Goal: Transaction & Acquisition: Purchase product/service

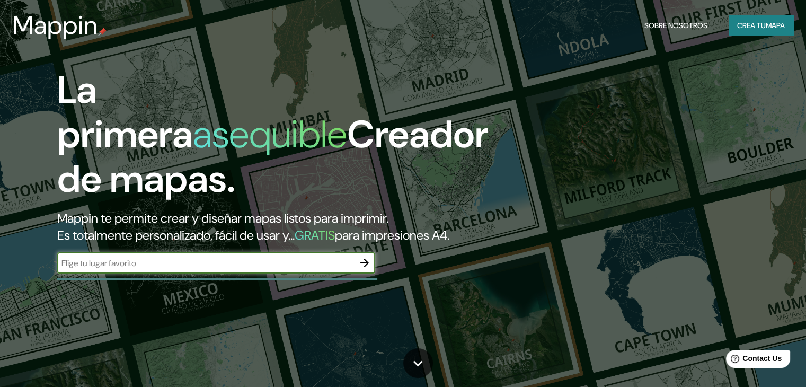
click at [230, 269] on input "text" at bounding box center [205, 263] width 297 height 12
type input "[GEOGRAPHIC_DATA]"
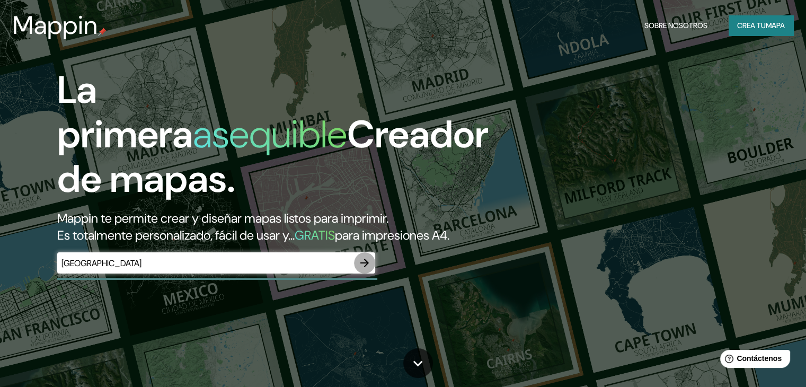
click at [364, 267] on icon "button" at bounding box center [364, 263] width 8 height 8
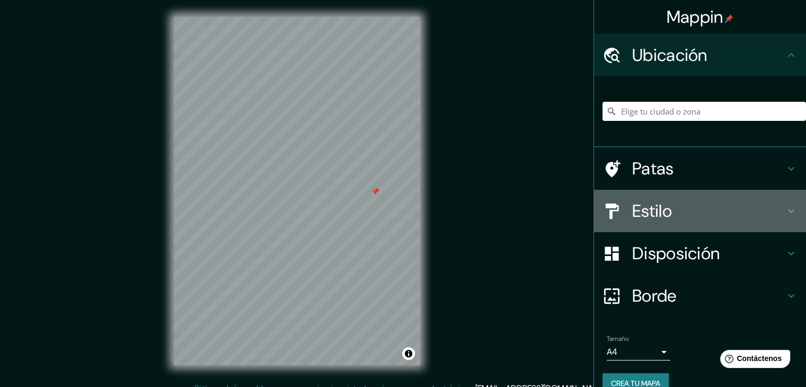
click at [709, 210] on h4 "Estilo" at bounding box center [708, 210] width 153 height 21
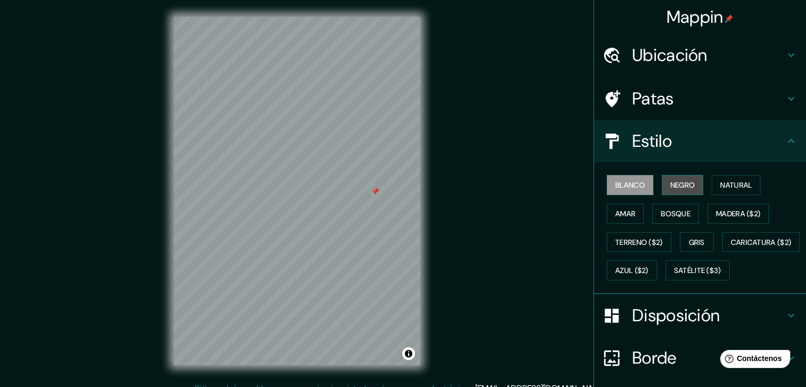
click at [673, 188] on font "Negro" at bounding box center [682, 185] width 25 height 10
click at [622, 213] on font "Amar" at bounding box center [625, 214] width 20 height 10
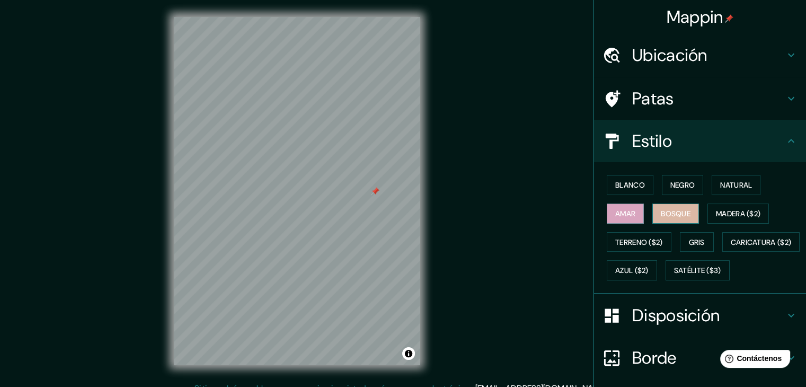
click at [652, 213] on button "Bosque" at bounding box center [675, 213] width 47 height 20
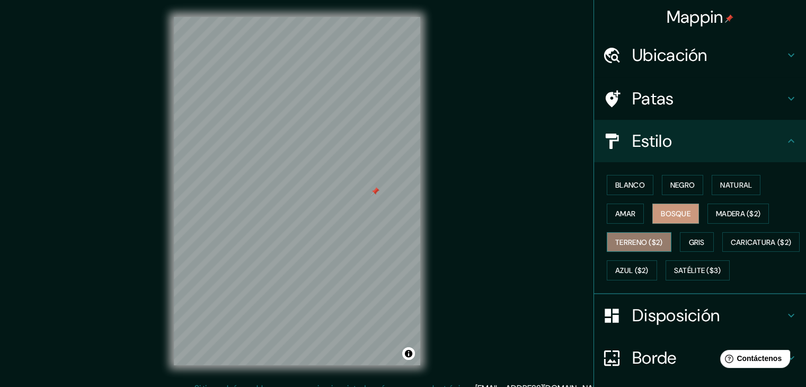
click at [639, 242] on font "Terreno ($2)" at bounding box center [639, 242] width 48 height 10
click at [689, 238] on font "Gris" at bounding box center [697, 242] width 16 height 10
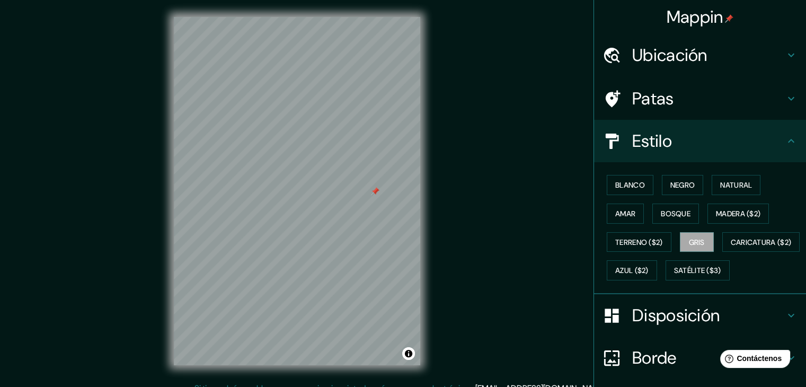
scroll to position [107, 0]
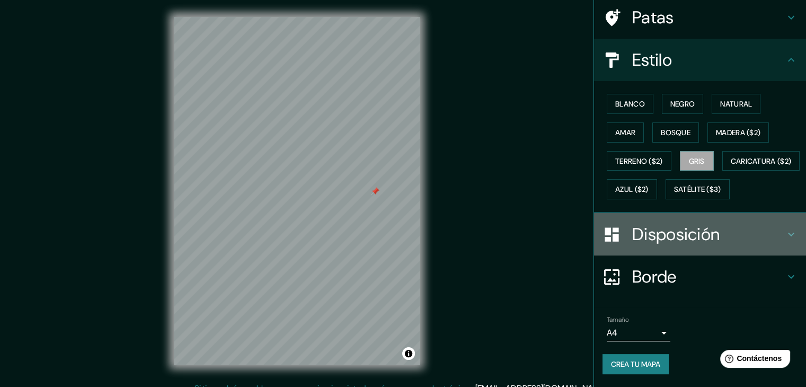
click at [687, 229] on font "Disposición" at bounding box center [675, 234] width 87 height 22
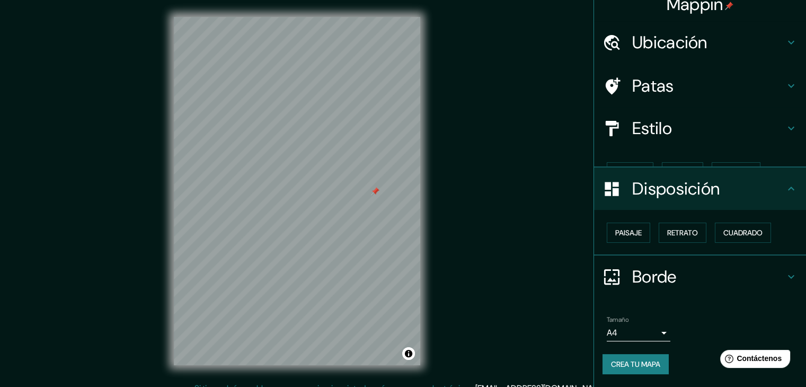
scroll to position [0, 0]
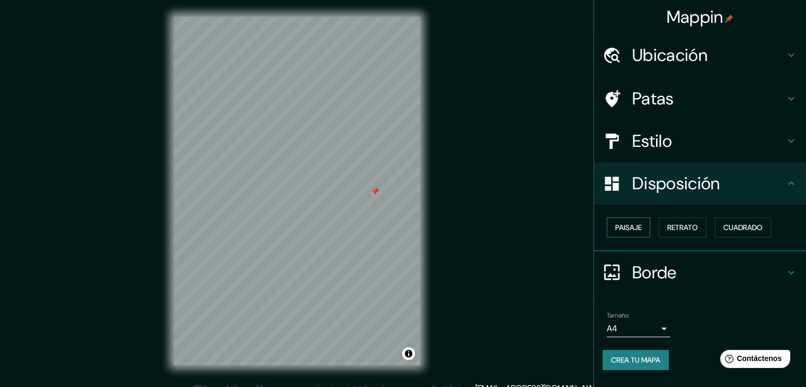
click at [648, 227] on button "Paisaje" at bounding box center [628, 227] width 43 height 20
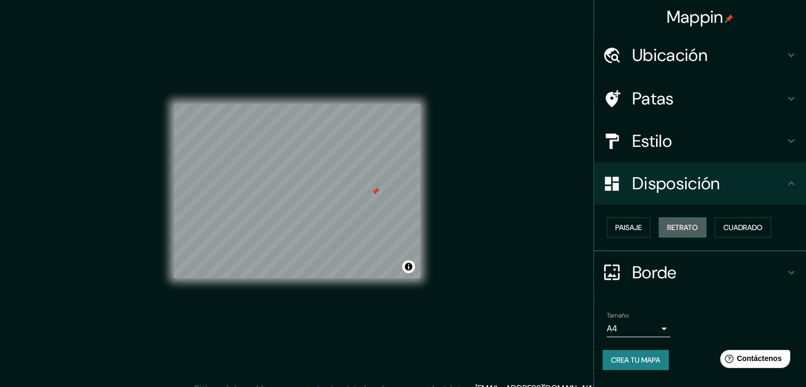
click at [681, 225] on font "Retrato" at bounding box center [682, 227] width 31 height 10
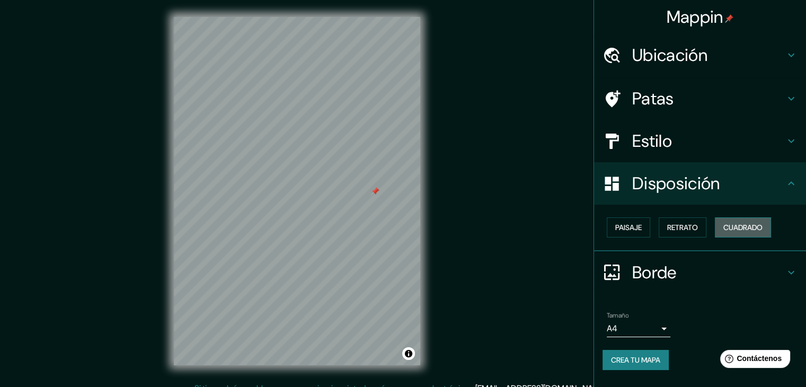
click at [720, 227] on button "Cuadrado" at bounding box center [743, 227] width 56 height 20
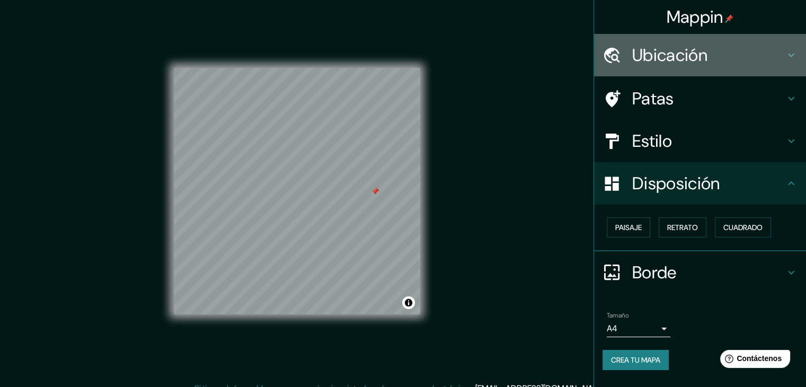
click at [774, 56] on h4 "Ubicación" at bounding box center [708, 54] width 153 height 21
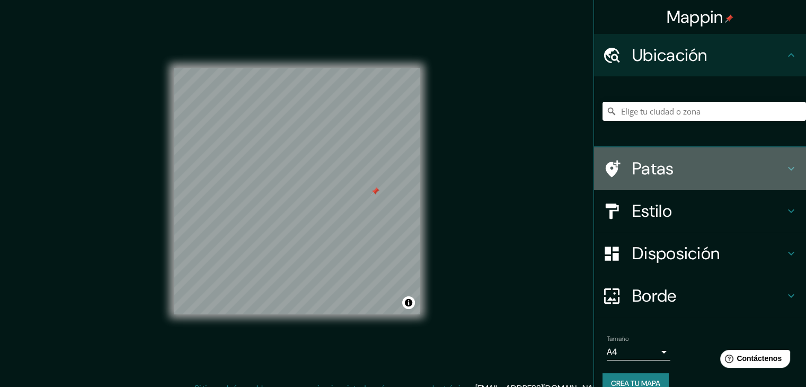
click at [742, 164] on h4 "Patas" at bounding box center [708, 168] width 153 height 21
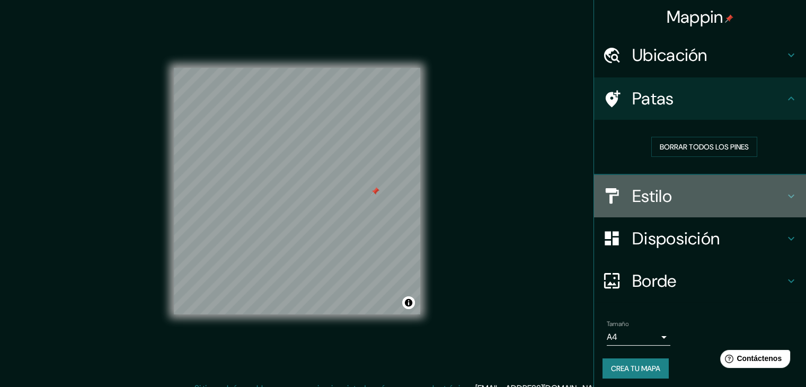
click at [702, 196] on h4 "Estilo" at bounding box center [708, 195] width 153 height 21
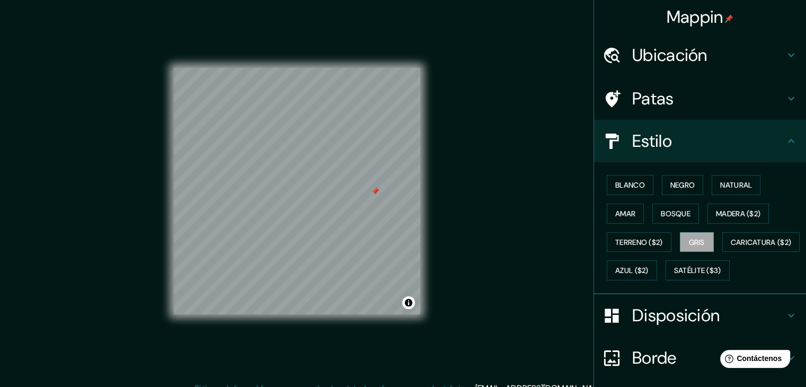
click at [493, 45] on div "Mappin Ubicación Patas Estilo Blanco Negro Natural [PERSON_NAME] ($2) Terreno (…" at bounding box center [403, 199] width 806 height 399
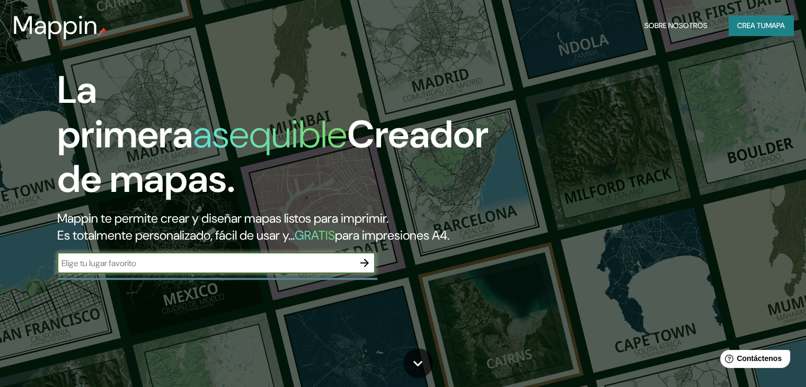
click at [155, 269] on input "text" at bounding box center [205, 263] width 297 height 12
type input "CUSCO"
click at [368, 269] on icon "button" at bounding box center [364, 262] width 13 height 13
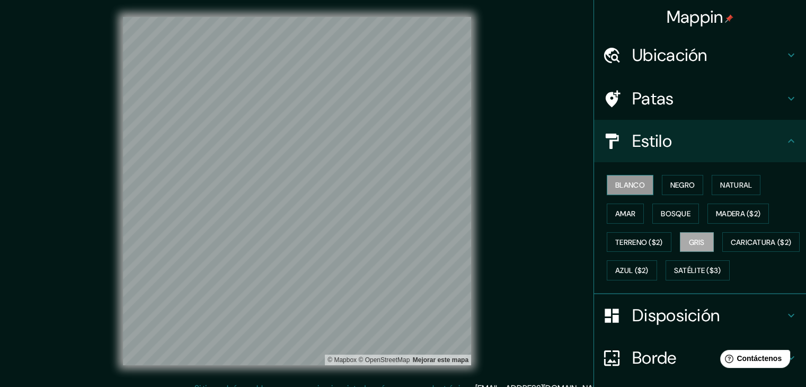
click at [615, 186] on font "Blanco" at bounding box center [630, 185] width 30 height 10
click at [663, 176] on button "Negro" at bounding box center [683, 185] width 42 height 20
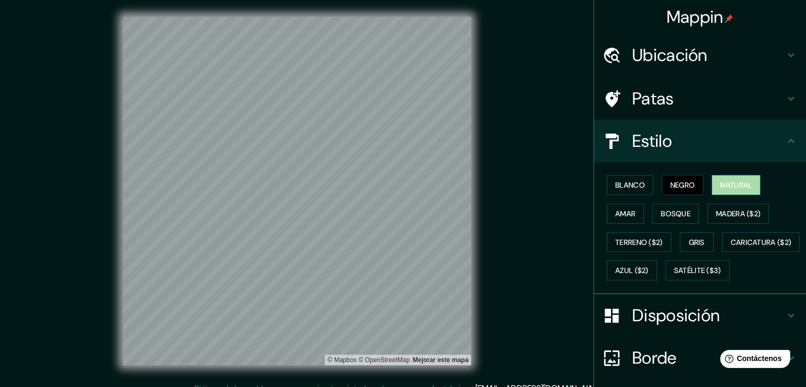
click at [723, 176] on button "Natural" at bounding box center [735, 185] width 49 height 20
click at [635, 205] on button "Amar" at bounding box center [625, 213] width 37 height 20
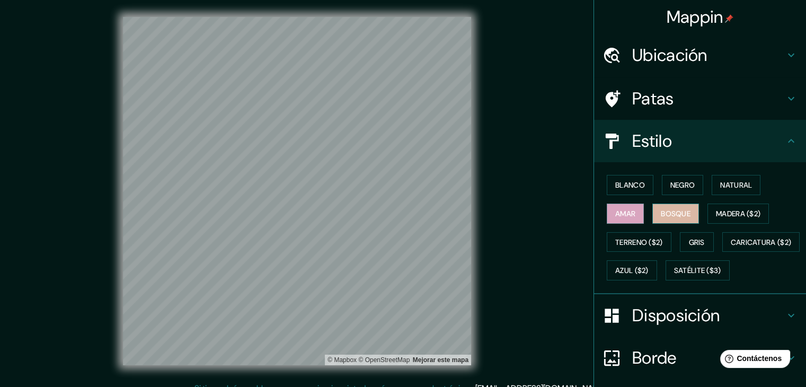
click at [661, 209] on font "Bosque" at bounding box center [676, 214] width 30 height 10
click at [716, 215] on font "Madera ($2)" at bounding box center [738, 214] width 44 height 10
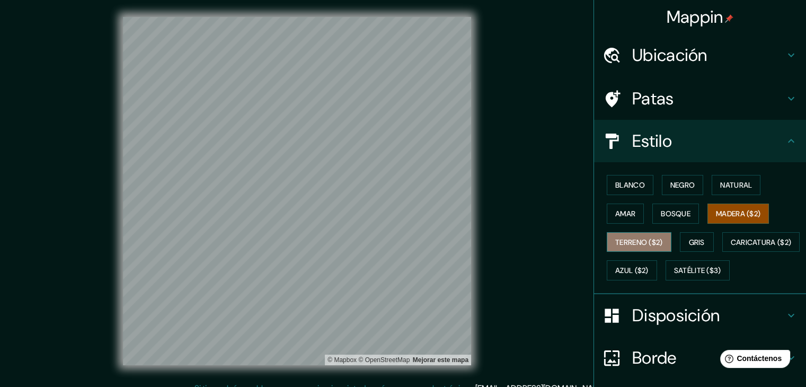
click at [625, 235] on font "Terreno ($2)" at bounding box center [639, 242] width 48 height 14
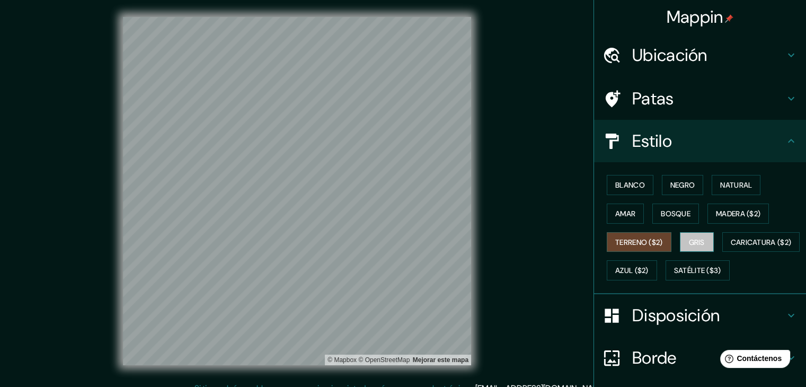
click at [689, 240] on font "Gris" at bounding box center [697, 242] width 16 height 10
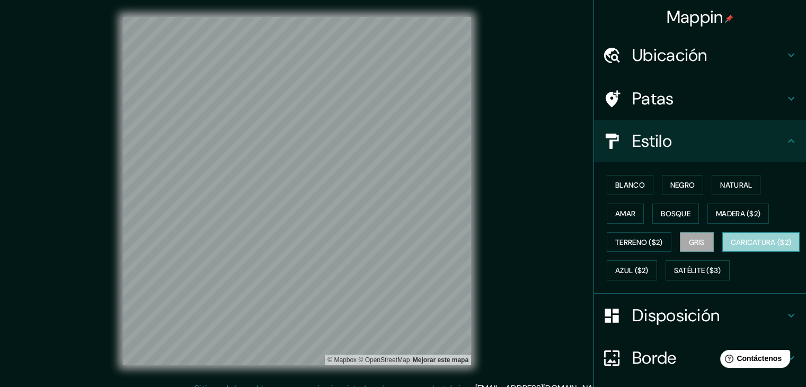
click at [730, 247] on font "Caricatura ($2)" at bounding box center [760, 242] width 61 height 10
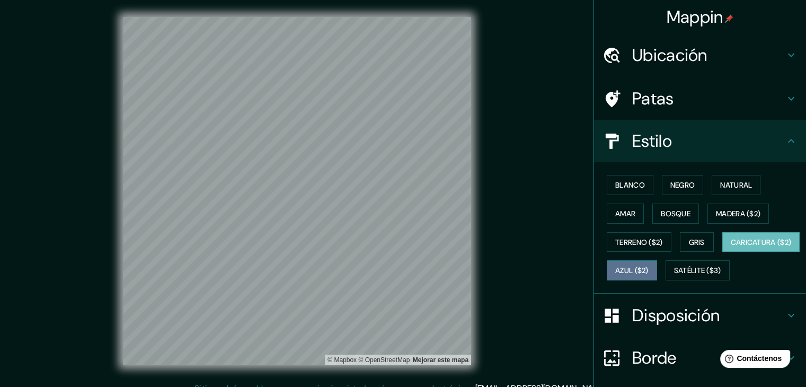
click at [648, 266] on font "Azul ($2)" at bounding box center [631, 271] width 33 height 10
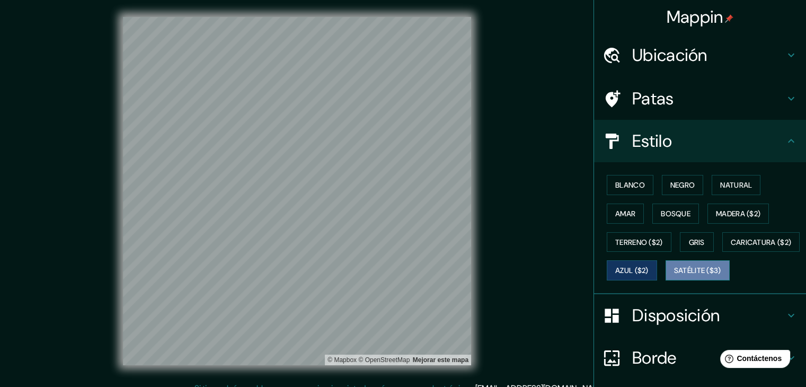
click at [674, 275] on font "Satélite ($3)" at bounding box center [697, 271] width 47 height 10
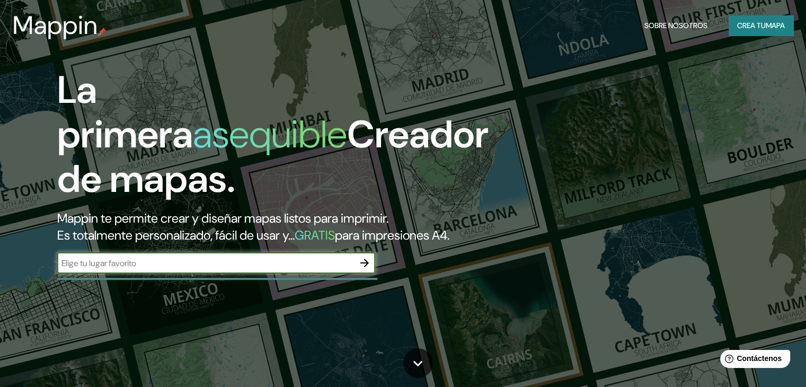
drag, startPoint x: 139, startPoint y: 246, endPoint x: 129, endPoint y: 275, distance: 30.7
click at [129, 269] on input "text" at bounding box center [205, 263] width 297 height 12
type input "RIO MADRIT"
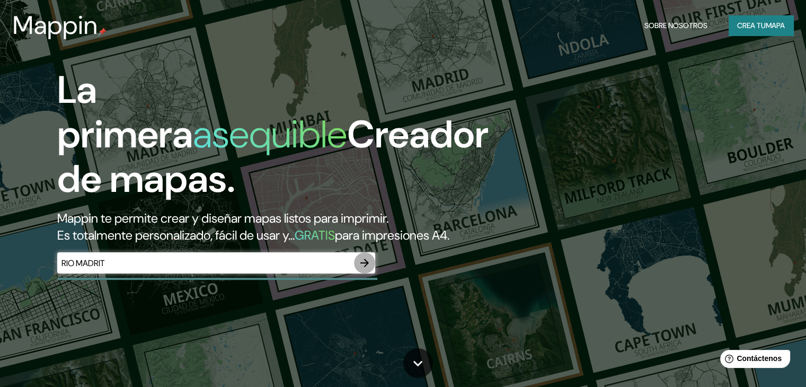
click at [364, 267] on icon "button" at bounding box center [364, 263] width 8 height 8
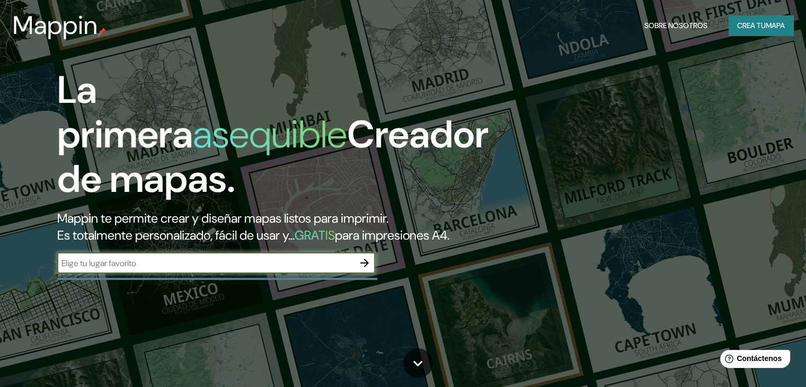
click at [84, 269] on input "text" at bounding box center [205, 263] width 297 height 12
type input "[GEOGRAPHIC_DATA]"
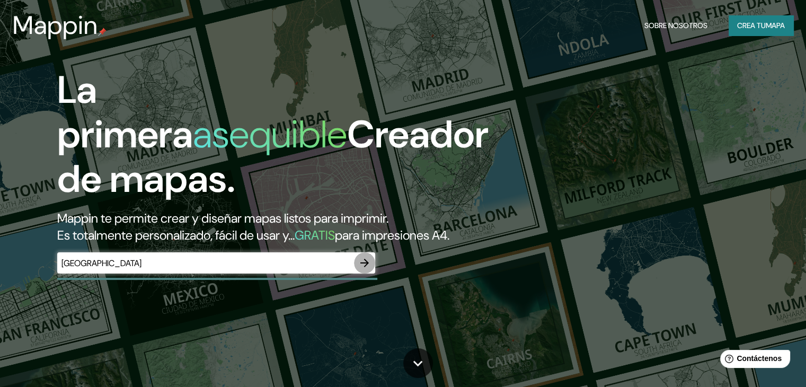
click at [367, 267] on icon "button" at bounding box center [364, 263] width 8 height 8
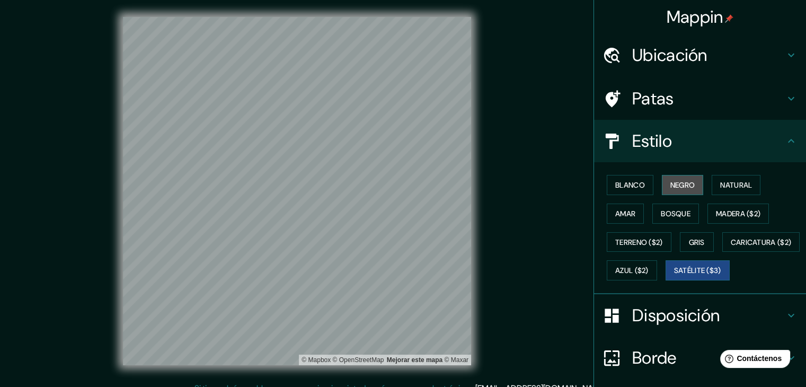
click at [670, 191] on font "Negro" at bounding box center [682, 185] width 25 height 14
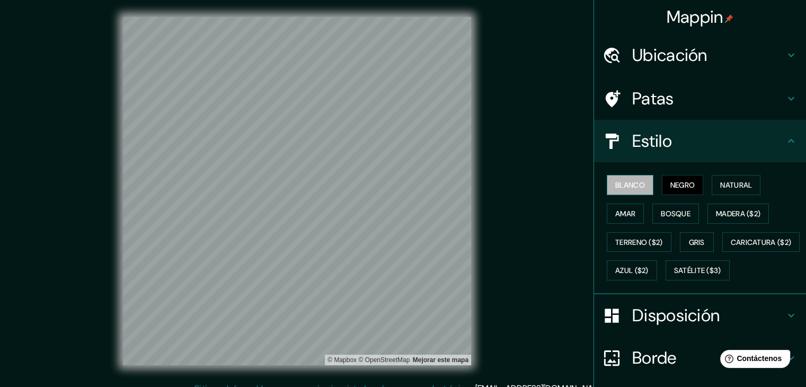
click at [615, 184] on font "Blanco" at bounding box center [630, 185] width 30 height 10
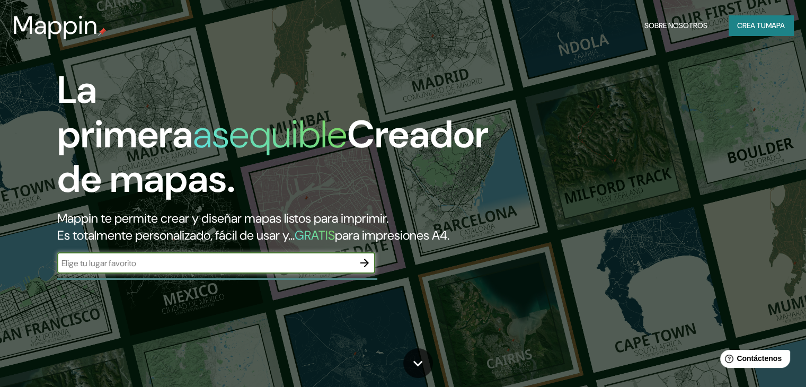
click at [83, 269] on input "text" at bounding box center [205, 263] width 297 height 12
type input "MADRIT"
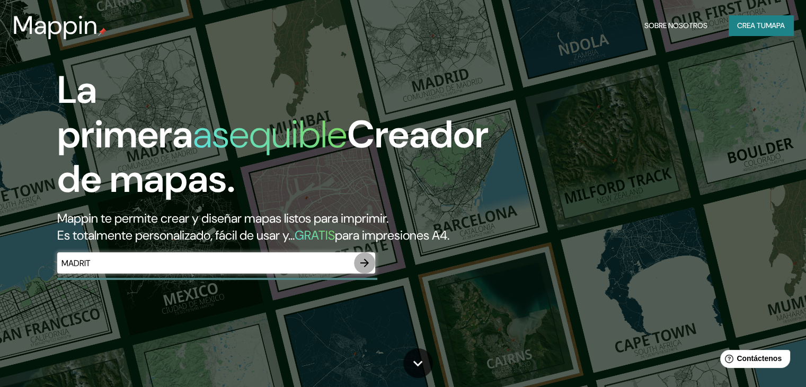
click at [363, 267] on icon "button" at bounding box center [364, 263] width 8 height 8
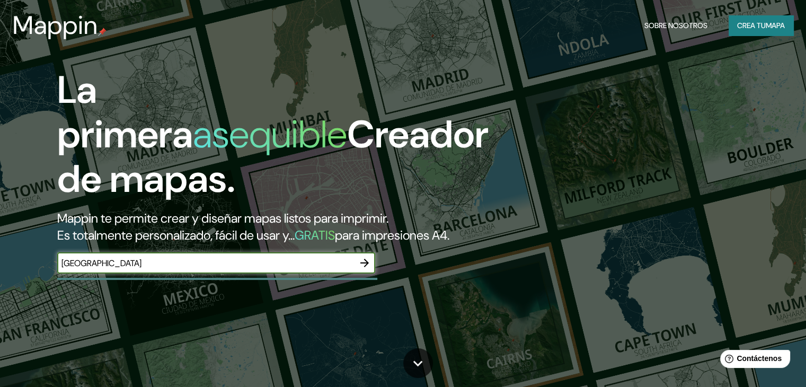
type input "[GEOGRAPHIC_DATA]"
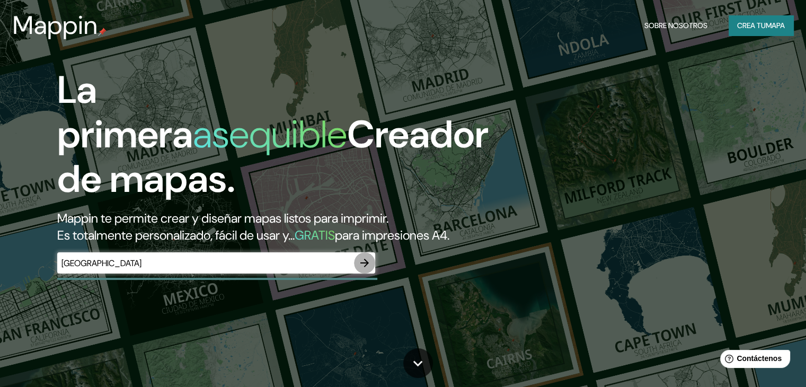
click at [367, 267] on icon "button" at bounding box center [364, 263] width 8 height 8
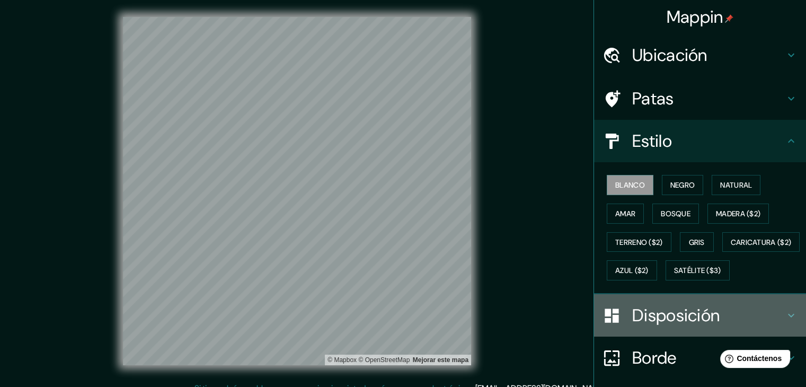
click at [617, 331] on div "Disposición" at bounding box center [700, 315] width 212 height 42
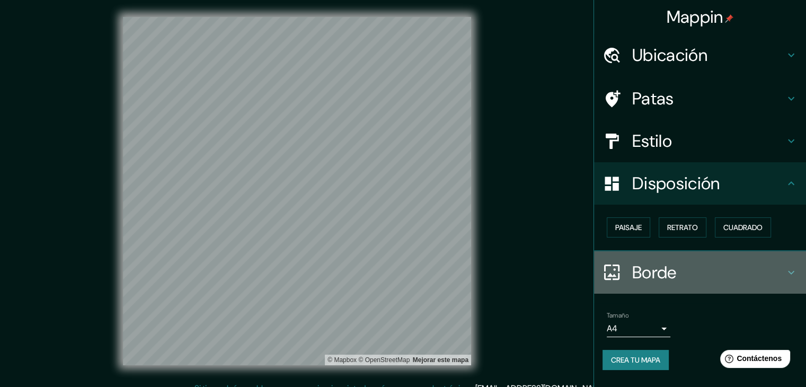
click at [651, 271] on font "Borde" at bounding box center [654, 272] width 44 height 22
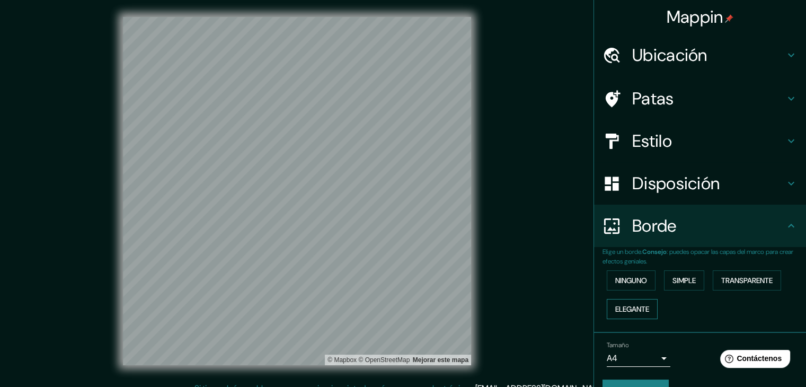
click at [639, 302] on font "Elegante" at bounding box center [632, 309] width 34 height 14
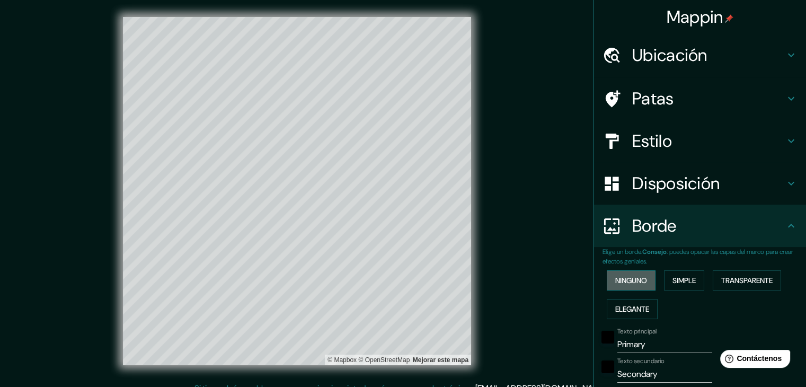
click at [643, 282] on button "Ninguno" at bounding box center [631, 280] width 49 height 20
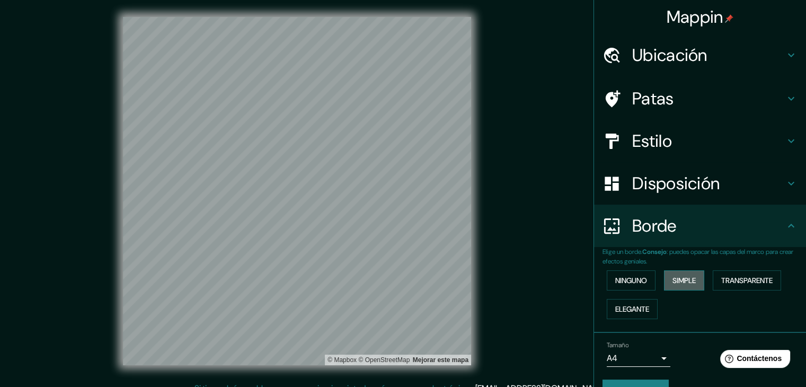
click at [672, 285] on font "Simple" at bounding box center [683, 280] width 23 height 14
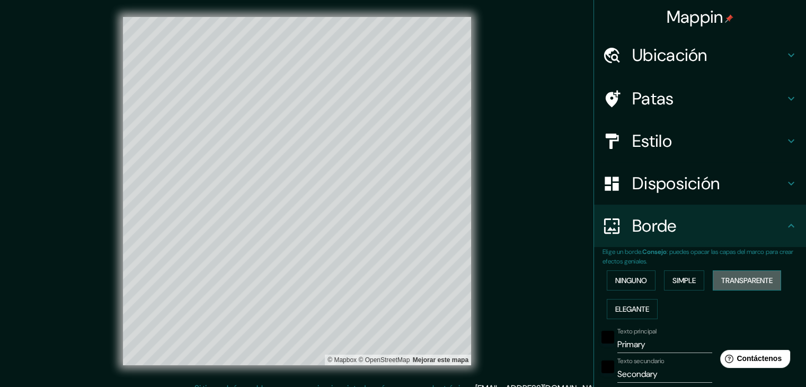
click at [728, 286] on font "Transparente" at bounding box center [746, 280] width 51 height 14
click at [632, 275] on font "Ninguno" at bounding box center [631, 280] width 32 height 10
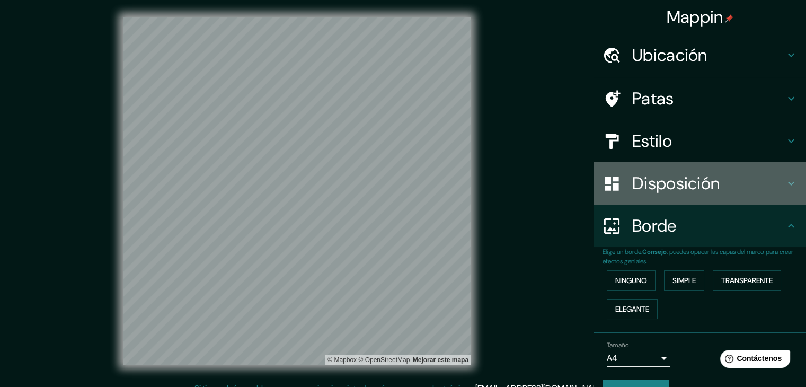
click at [634, 184] on font "Disposición" at bounding box center [675, 183] width 87 height 22
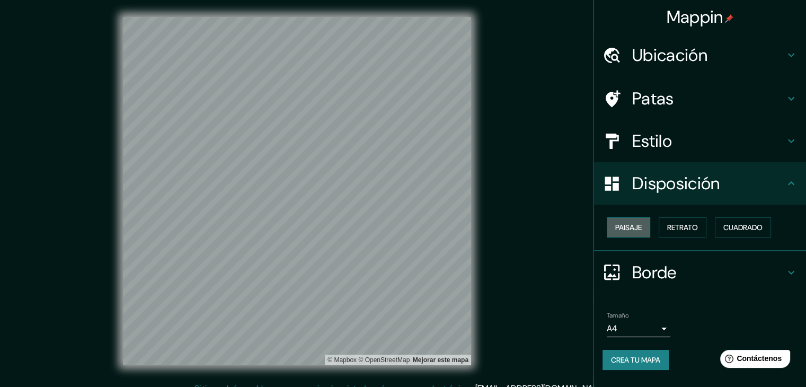
click at [638, 220] on font "Paisaje" at bounding box center [628, 227] width 26 height 14
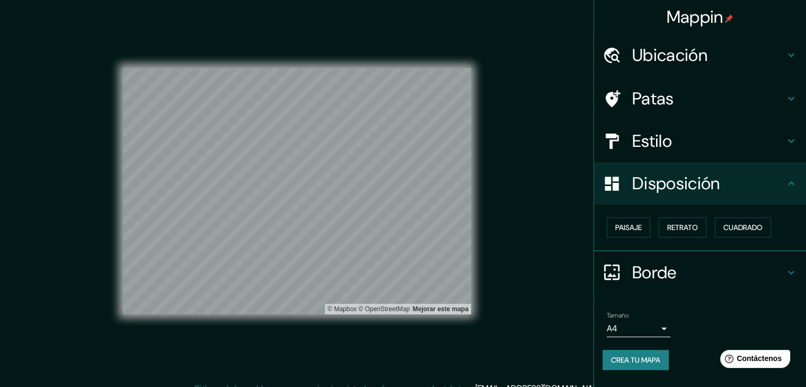
click at [348, 51] on div "© Mapbox © OpenStreetMap Mejorar este mapa" at bounding box center [297, 191] width 348 height 348
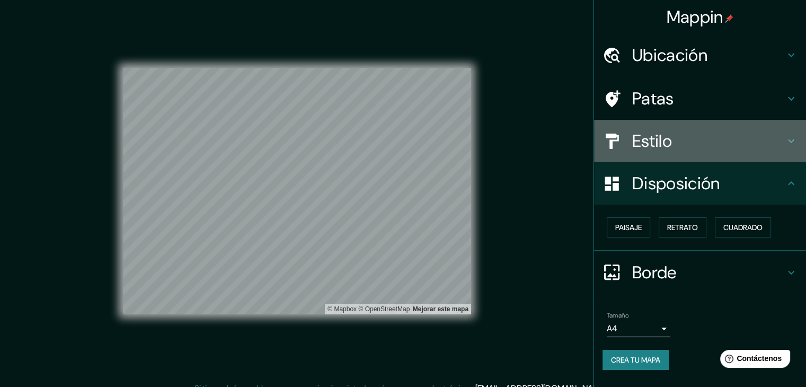
click at [682, 146] on h4 "Estilo" at bounding box center [708, 140] width 153 height 21
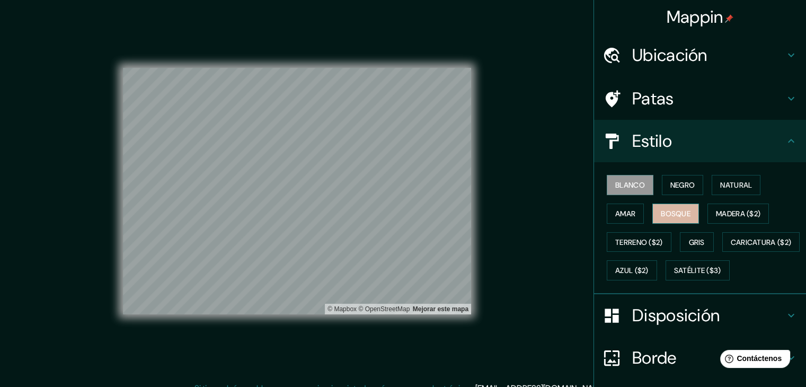
click at [684, 207] on button "Bosque" at bounding box center [675, 213] width 47 height 20
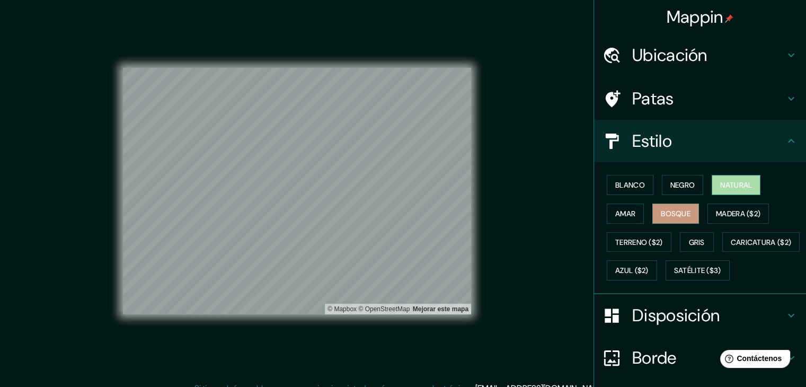
click at [727, 187] on font "Natural" at bounding box center [736, 185] width 32 height 10
click at [690, 180] on button "Negro" at bounding box center [683, 185] width 42 height 20
click at [723, 187] on font "Natural" at bounding box center [736, 185] width 32 height 10
click at [619, 216] on font "Amar" at bounding box center [625, 214] width 20 height 10
click at [657, 221] on button "Bosque" at bounding box center [675, 213] width 47 height 20
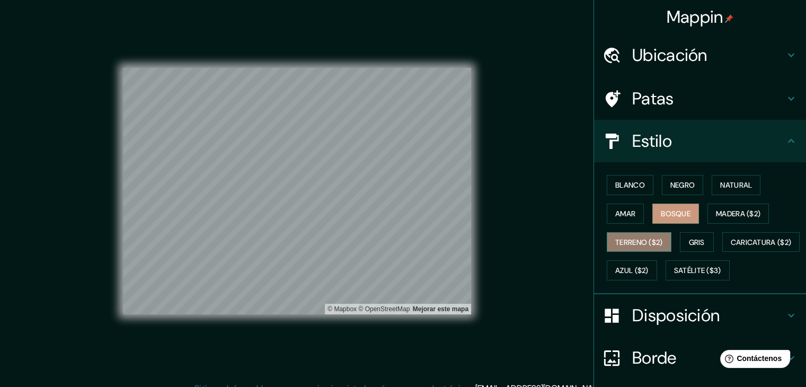
click at [636, 240] on font "Terreno ($2)" at bounding box center [639, 242] width 48 height 10
click at [682, 240] on button "Gris" at bounding box center [697, 242] width 34 height 20
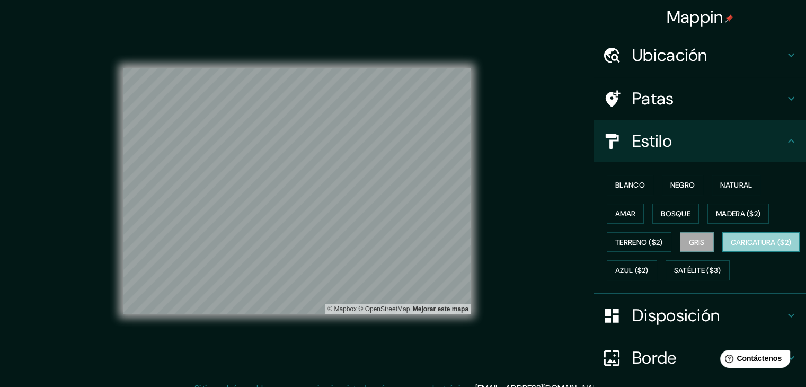
click at [722, 252] on button "Caricatura ($2)" at bounding box center [761, 242] width 78 height 20
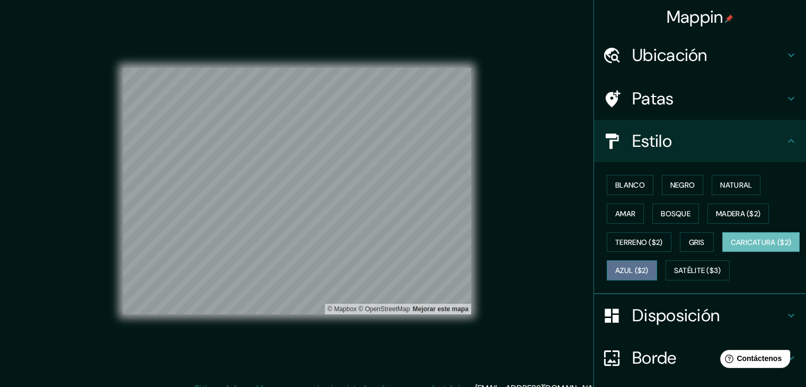
click at [648, 269] on font "Azul ($2)" at bounding box center [631, 271] width 33 height 10
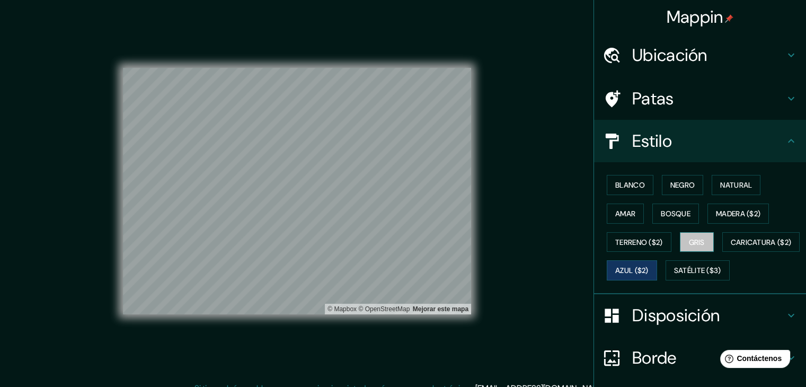
click at [689, 241] on font "Gris" at bounding box center [697, 242] width 16 height 10
click at [616, 207] on font "Amar" at bounding box center [625, 214] width 20 height 14
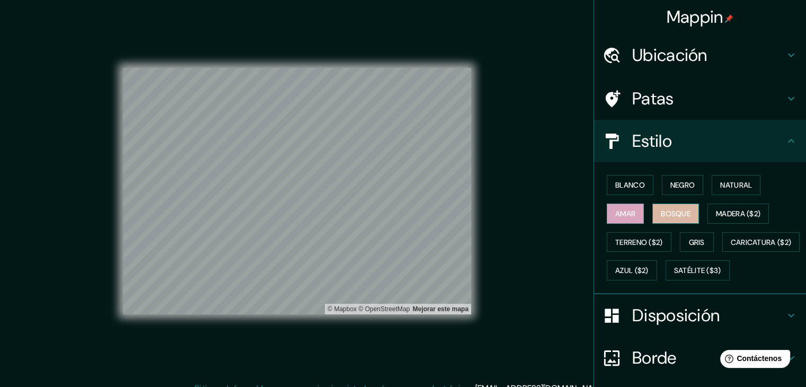
click at [661, 213] on font "Bosque" at bounding box center [676, 214] width 30 height 10
drag, startPoint x: 672, startPoint y: 193, endPoint x: 672, endPoint y: 181, distance: 12.2
click at [672, 181] on button "Negro" at bounding box center [683, 185] width 42 height 20
click at [672, 181] on font "Negro" at bounding box center [682, 185] width 25 height 10
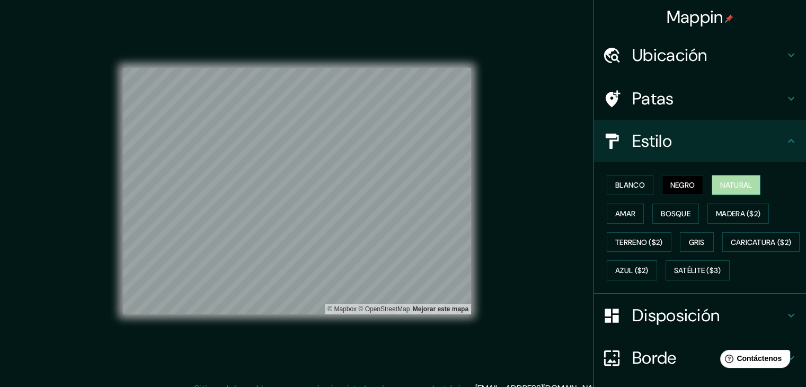
click at [711, 187] on button "Natural" at bounding box center [735, 185] width 49 height 20
click at [720, 204] on button "Madera ($2)" at bounding box center [737, 213] width 61 height 20
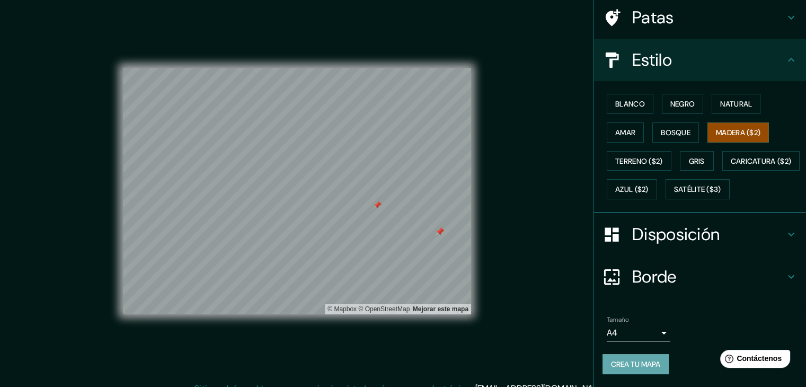
click at [623, 360] on font "Crea tu mapa" at bounding box center [635, 364] width 49 height 10
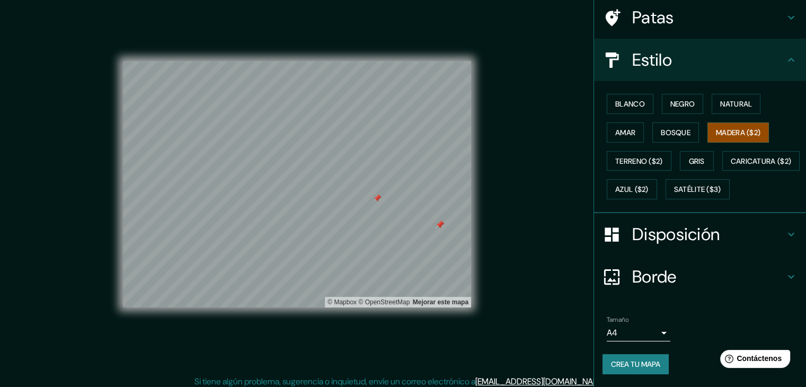
scroll to position [0, 0]
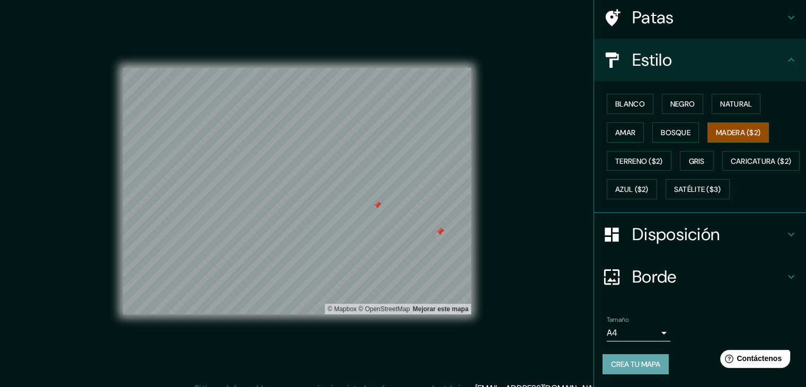
click at [640, 355] on button "Crea tu mapa" at bounding box center [635, 364] width 66 height 20
